Goal: Transaction & Acquisition: Book appointment/travel/reservation

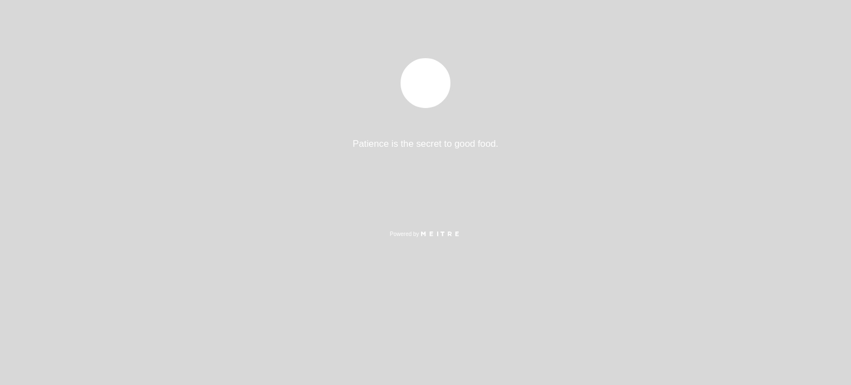
select select "es"
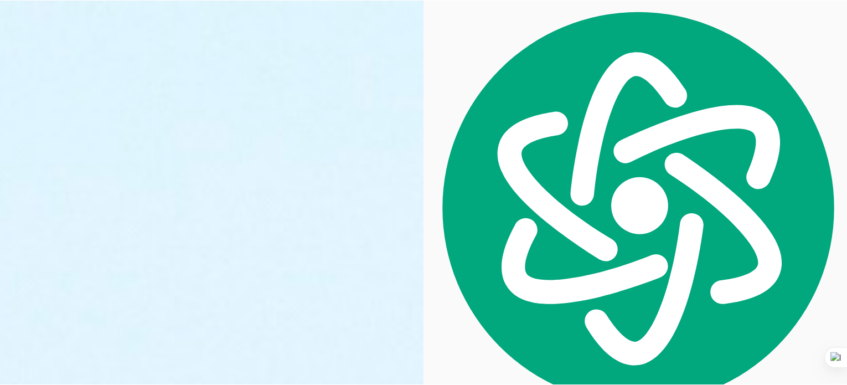
scroll to position [1049, 0]
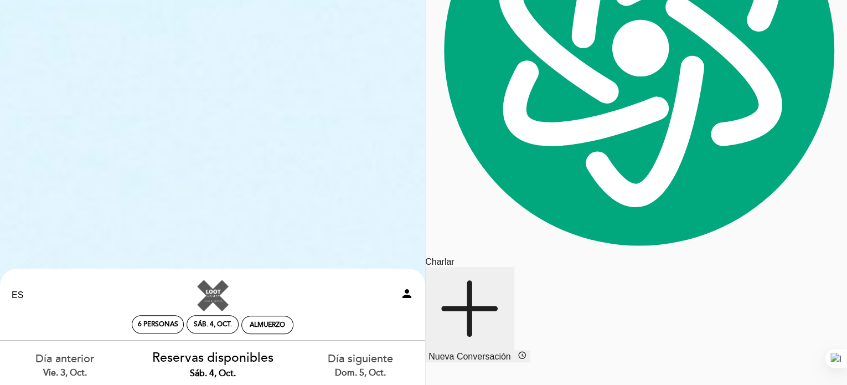
scroll to position [166, 0]
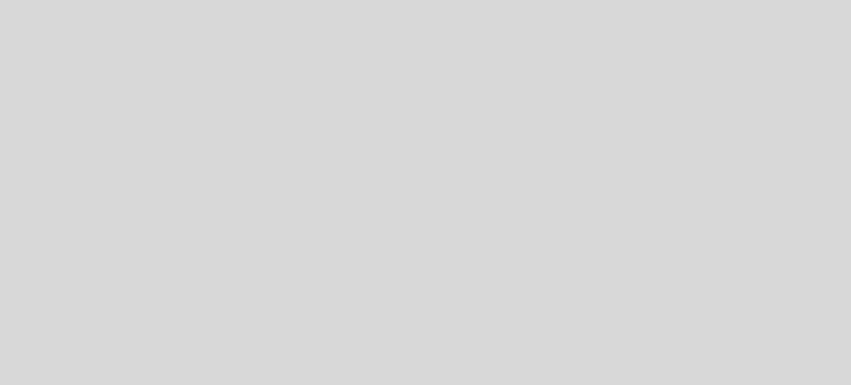
select select "es"
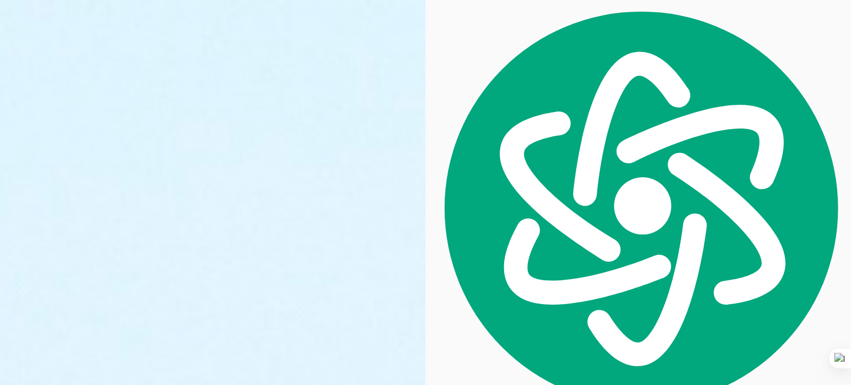
scroll to position [1049, 0]
